Goal: Transaction & Acquisition: Purchase product/service

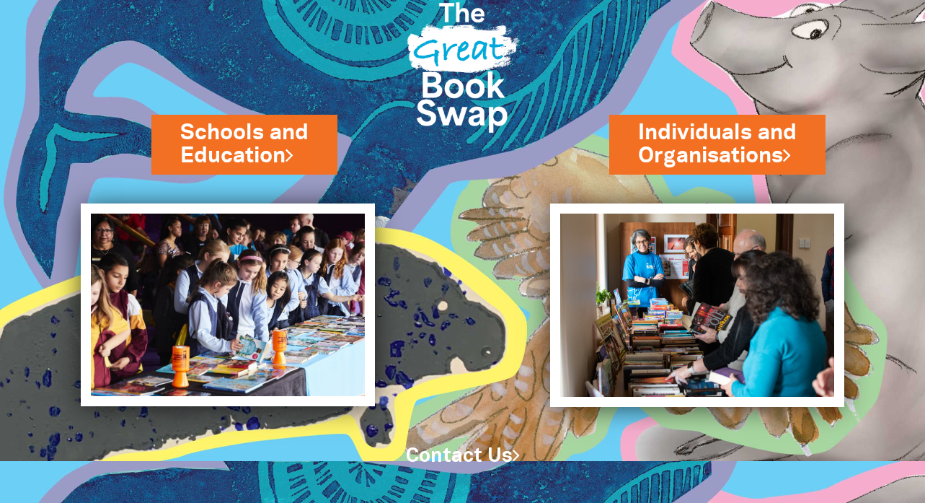
scroll to position [52, 0]
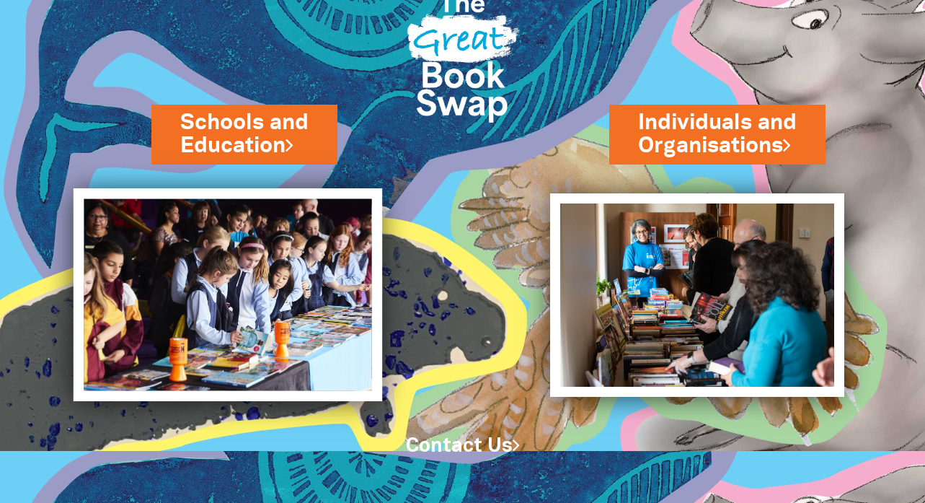
click at [260, 284] on img at bounding box center [227, 294] width 309 height 213
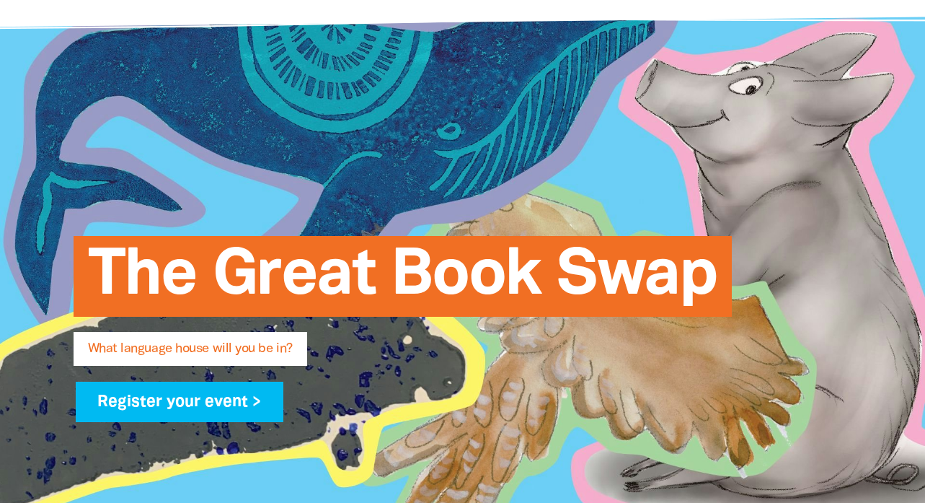
scroll to position [130, 0]
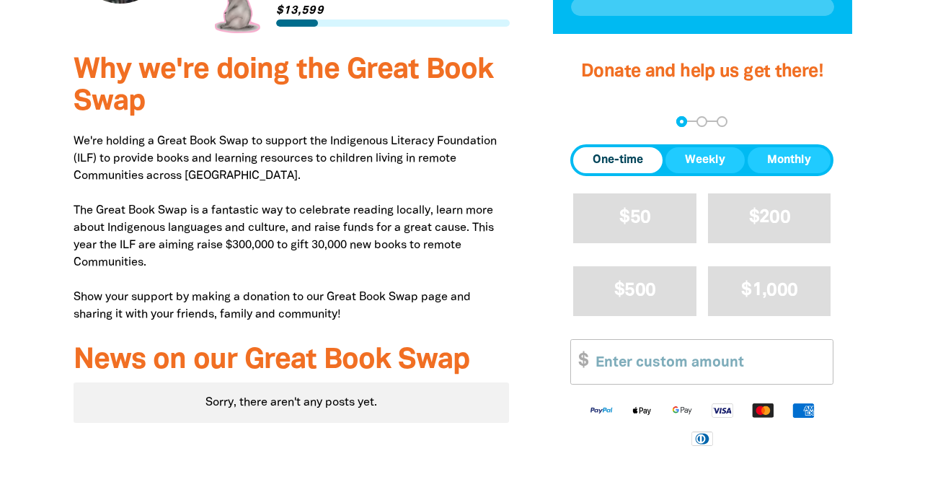
scroll to position [594, 0]
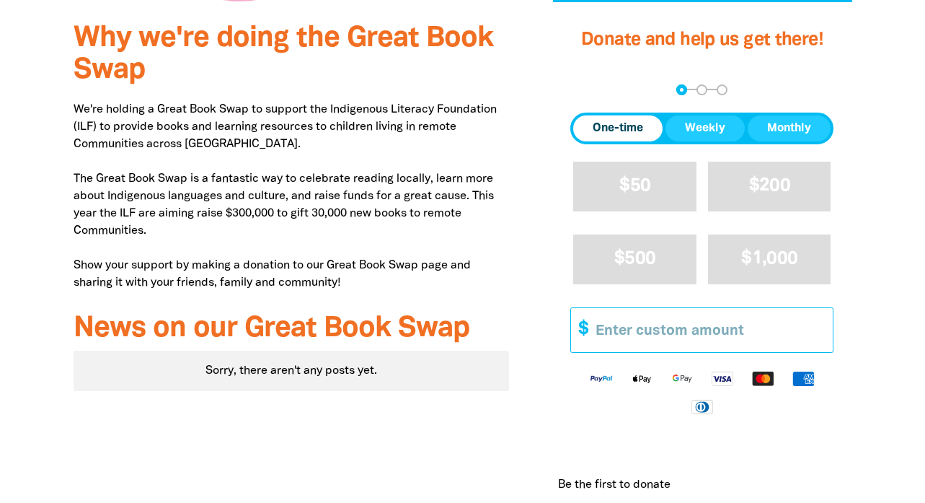
click at [620, 331] on input "Other Amount" at bounding box center [709, 330] width 247 height 44
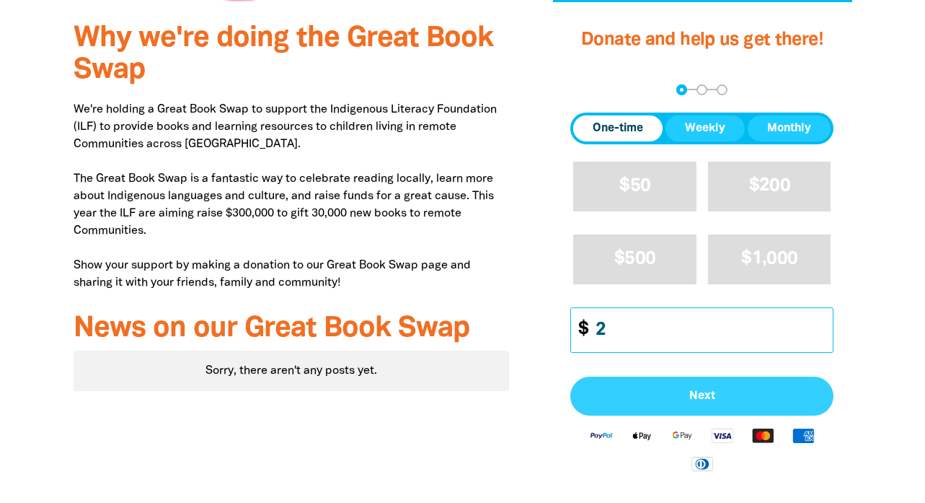
type input "2"
click at [674, 396] on span "Next" at bounding box center [702, 396] width 232 height 12
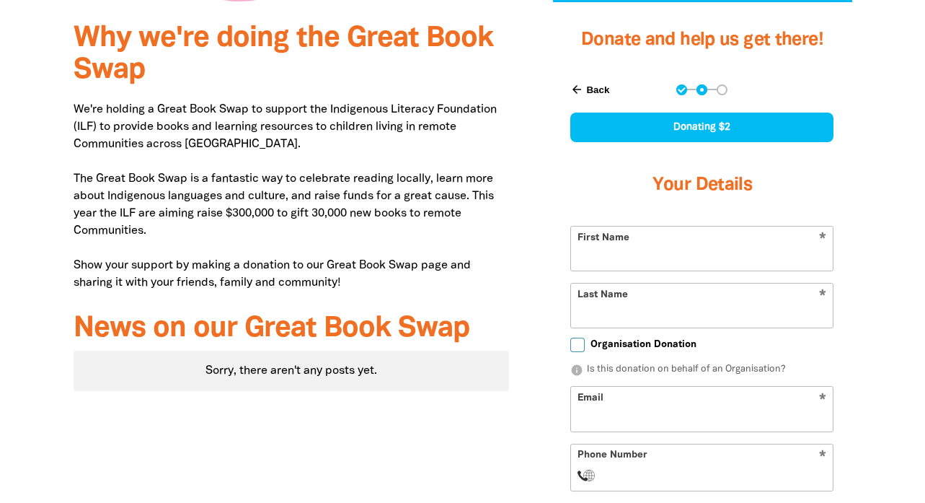
click at [596, 80] on button "arrow_back Back" at bounding box center [590, 89] width 50 height 25
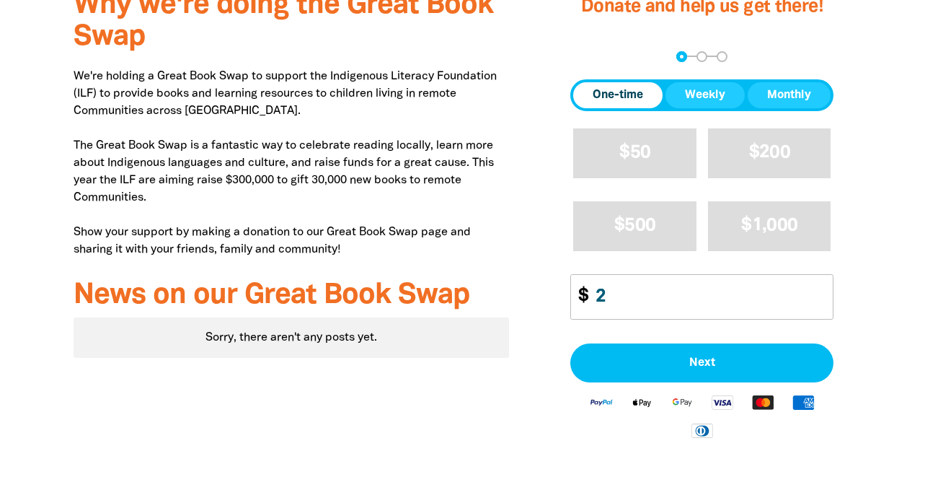
scroll to position [645, 0]
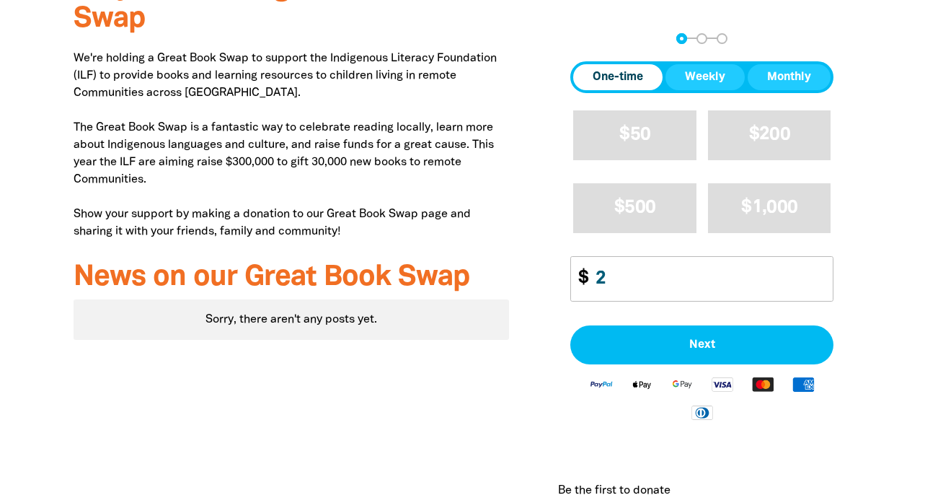
click at [596, 81] on span "One-time" at bounding box center [618, 77] width 50 height 17
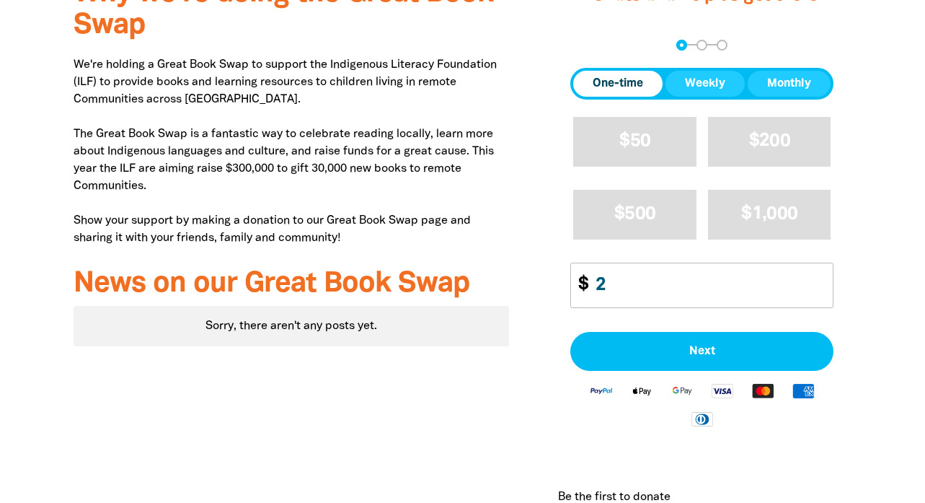
scroll to position [650, 0]
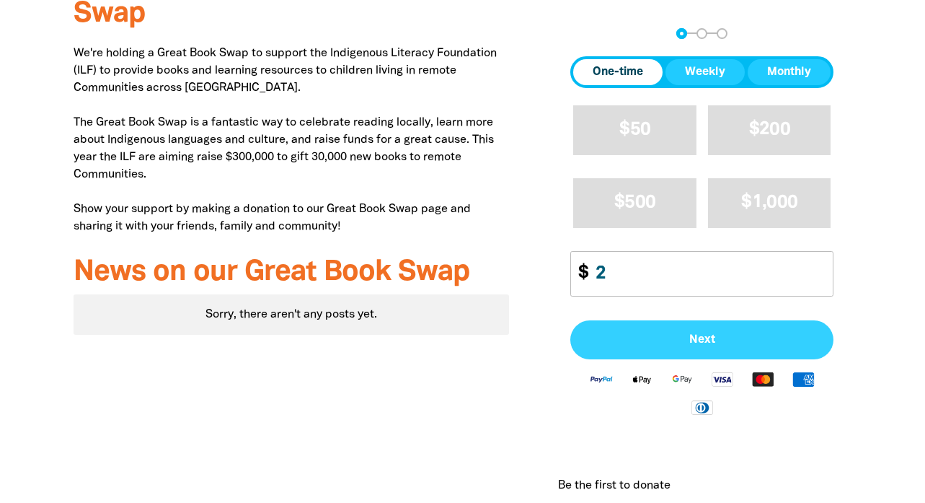
click at [667, 335] on span "Next" at bounding box center [702, 340] width 232 height 12
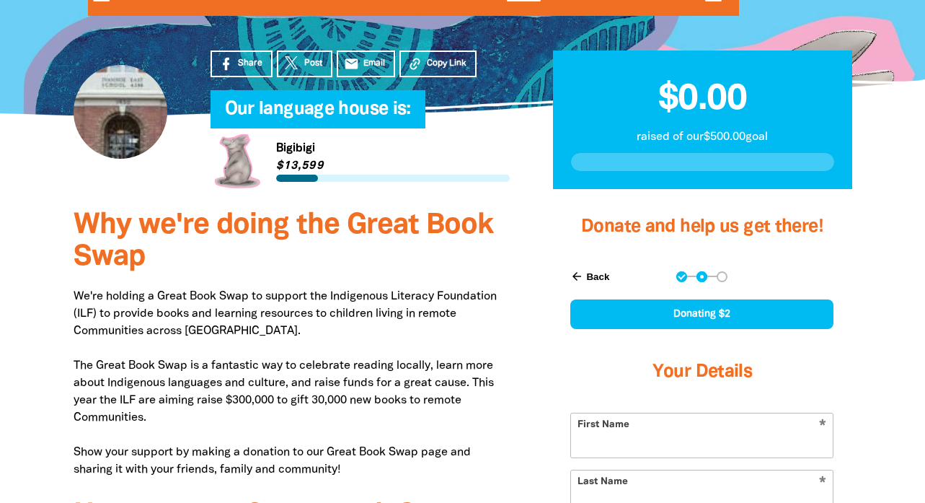
scroll to position [390, 0]
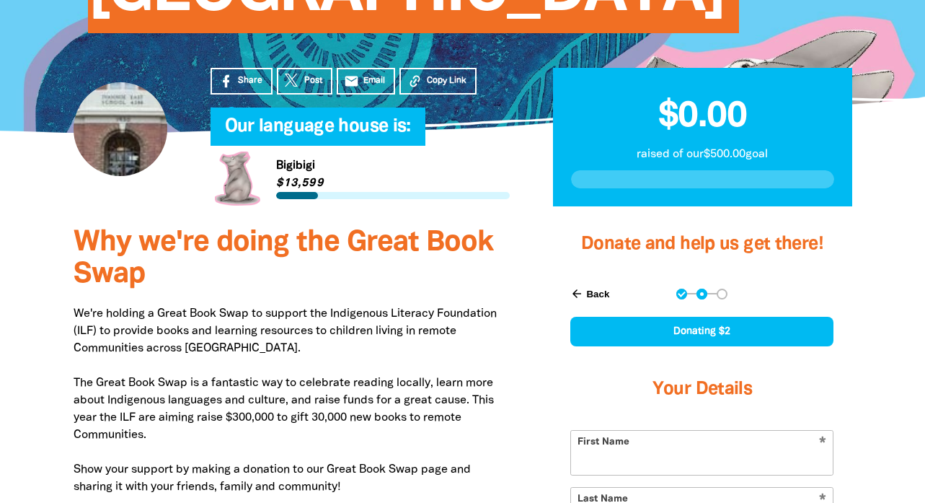
click at [596, 296] on button "arrow_back Back" at bounding box center [590, 293] width 50 height 25
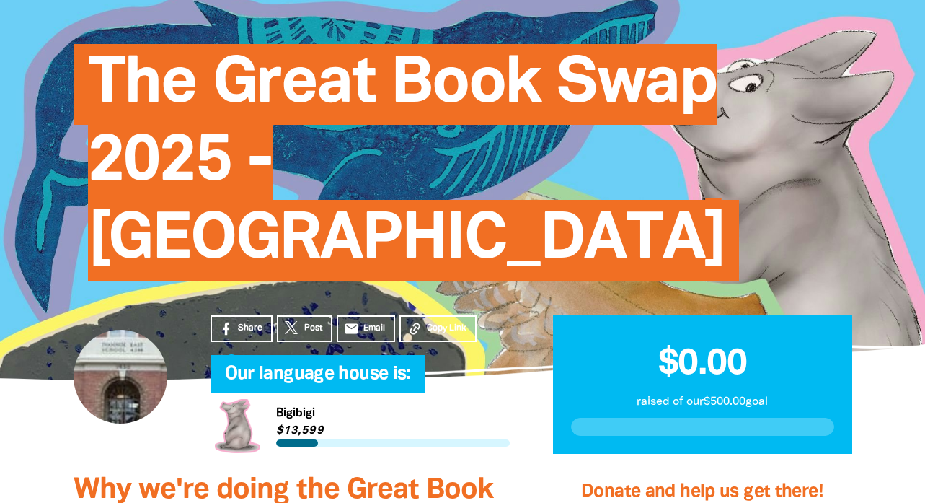
scroll to position [205, 0]
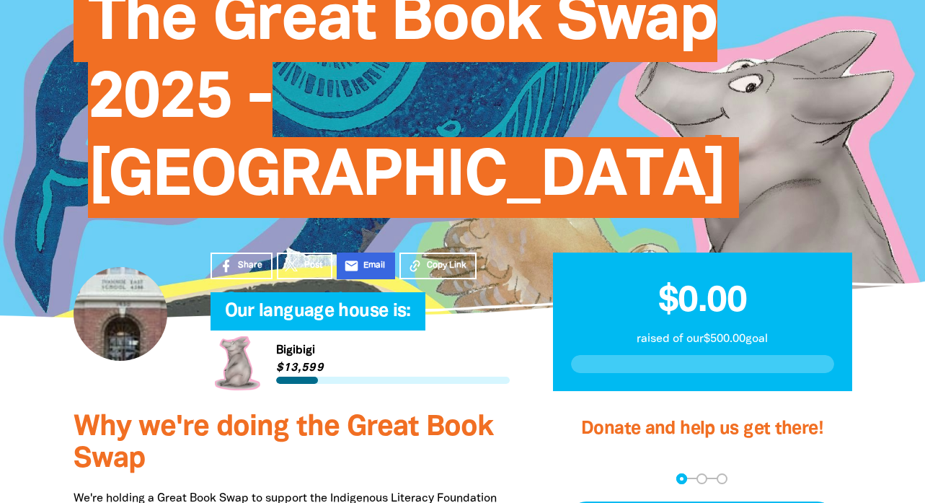
click at [359, 261] on link "email Email" at bounding box center [366, 265] width 59 height 27
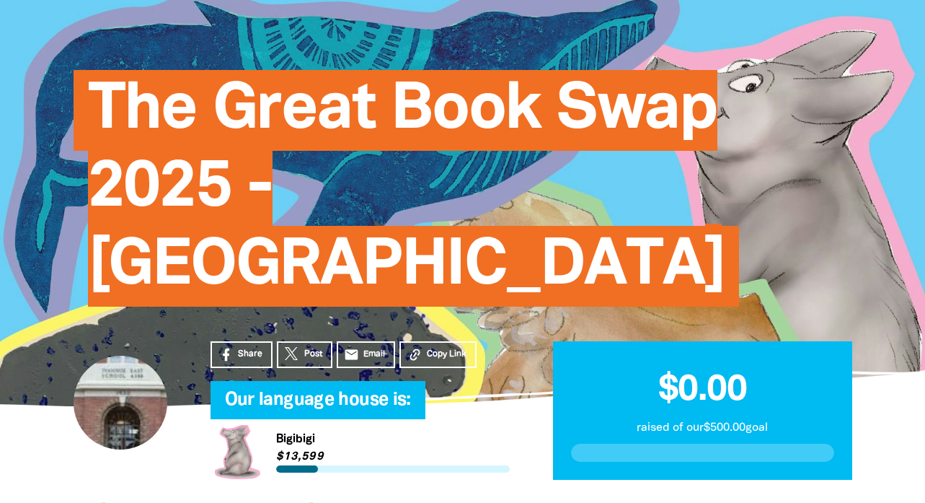
scroll to position [127, 0]
